Goal: Register for event/course

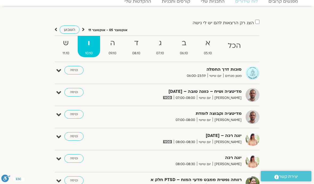
scroll to position [23, 0]
click at [63, 43] on strong "ש" at bounding box center [66, 44] width 22 height 12
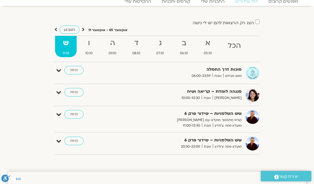
scroll to position [0, 0]
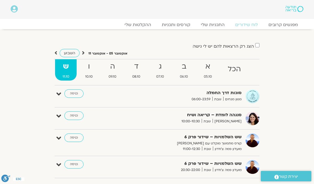
click at [187, 22] on link "קורסים ותכניות" at bounding box center [175, 24] width 39 height 5
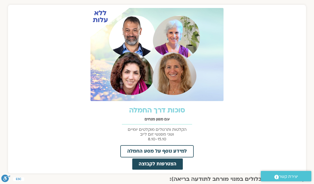
scroll to position [215, 0]
click at [183, 61] on img at bounding box center [156, 54] width 133 height 93
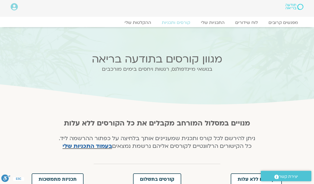
scroll to position [0, 0]
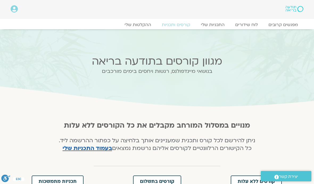
click at [250, 23] on link "לוח שידורים" at bounding box center [246, 24] width 33 height 5
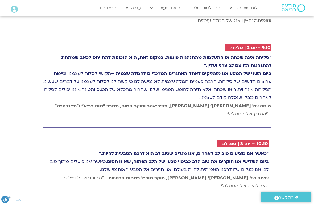
scroll to position [879, 0]
click at [256, 142] on h2 "10.10 – יום 3 | טוּב לב" at bounding box center [245, 144] width 46 height 5
click at [243, 176] on strong "שיחה של [PERSON_NAME]׳ [PERSON_NAME], חוקר מוביל בתחום הרגשות" at bounding box center [188, 179] width 160 height 6
click at [257, 142] on h2 "10.10 – יום 3 | טוּב לב" at bounding box center [245, 144] width 46 height 5
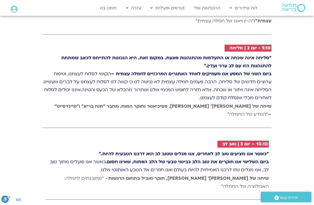
click at [245, 142] on h2 "10.10 – יום 3 | טוּב לב" at bounding box center [245, 144] width 46 height 5
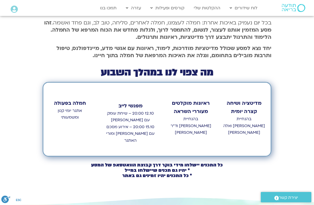
scroll to position [199, 0]
click at [174, 168] on b "* יהיו גם תכנים שיישלחו במייל * כל התכנים יהיו זמינים גם באתר" at bounding box center [157, 173] width 70 height 11
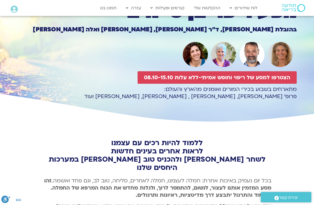
scroll to position [41, 0]
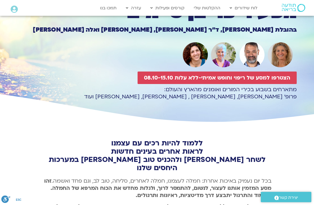
click at [271, 75] on span "הצטרפו למסע של ריפוי וחופש אמיתי-ללא עלות 08.10-15.10" at bounding box center [217, 78] width 146 height 6
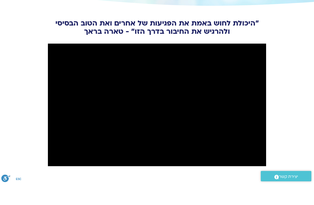
scroll to position [1936, 0]
